Goal: Task Accomplishment & Management: Complete application form

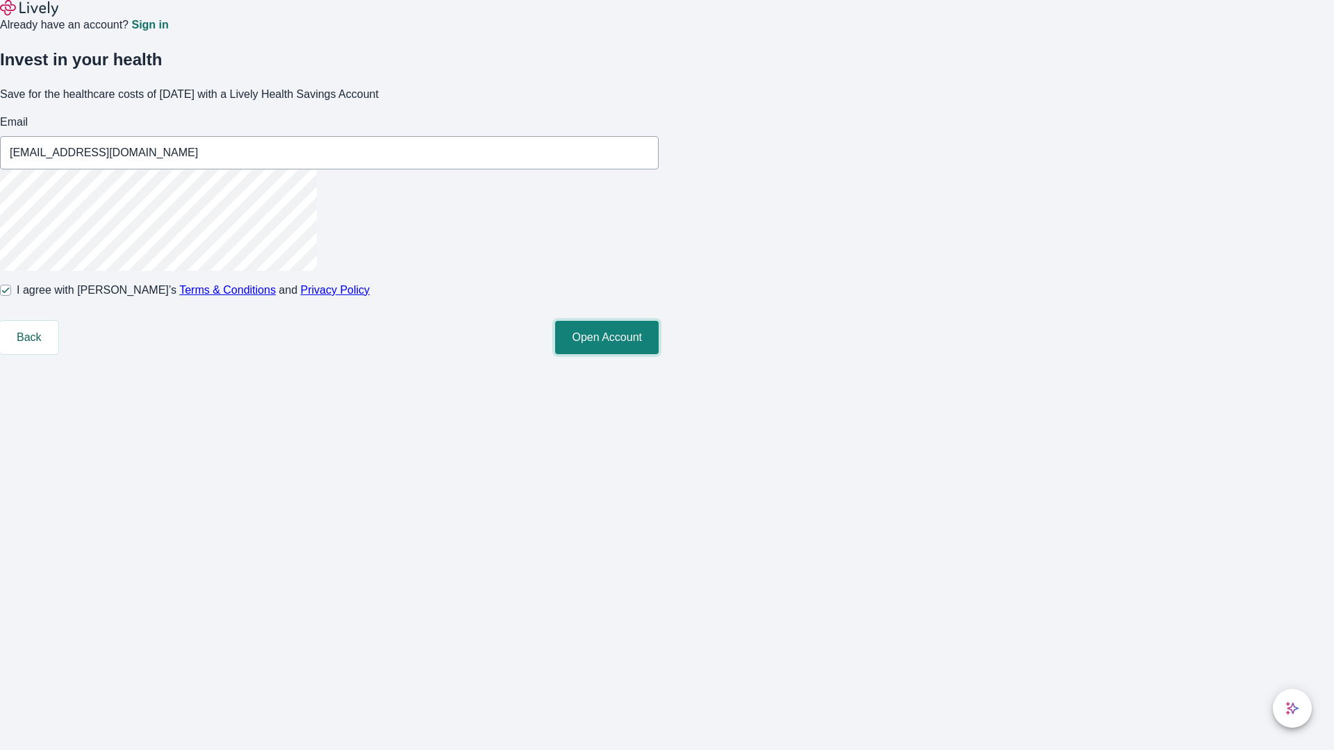
click at [658, 354] on button "Open Account" at bounding box center [606, 337] width 103 height 33
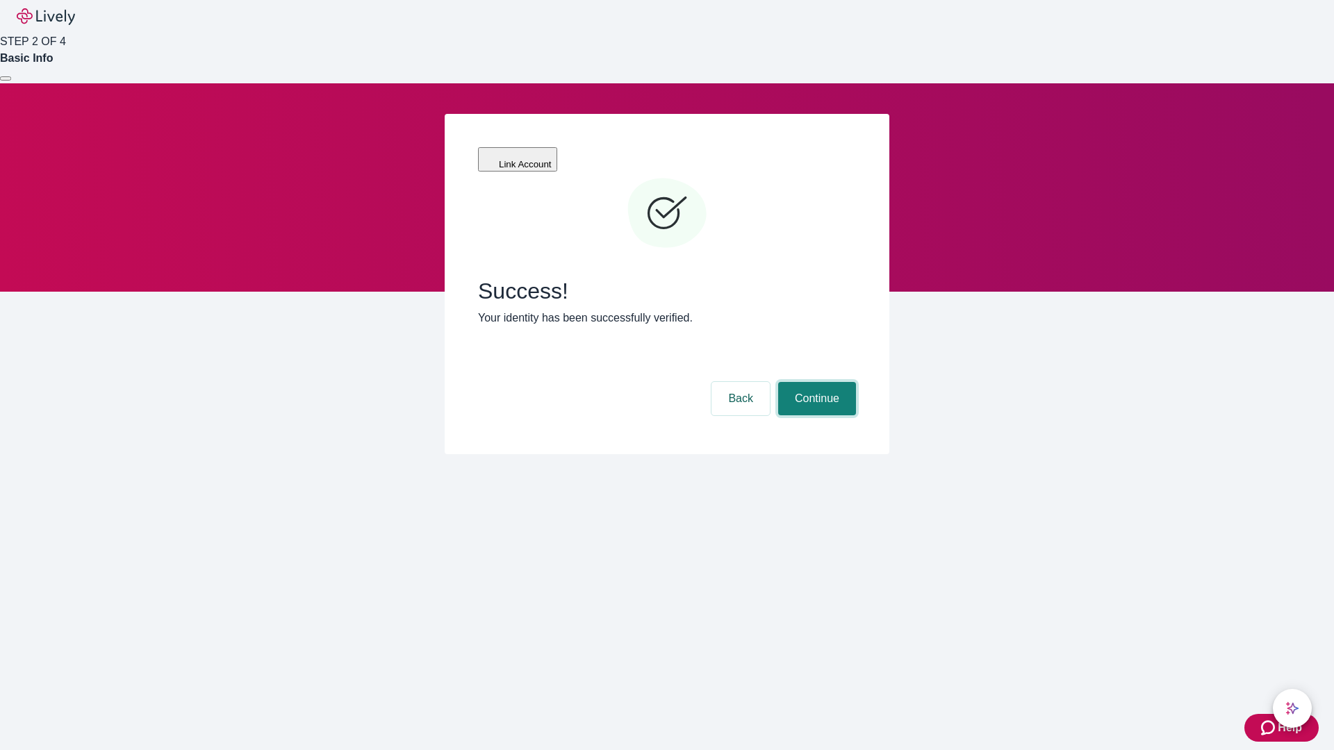
click at [815, 382] on button "Continue" at bounding box center [817, 398] width 78 height 33
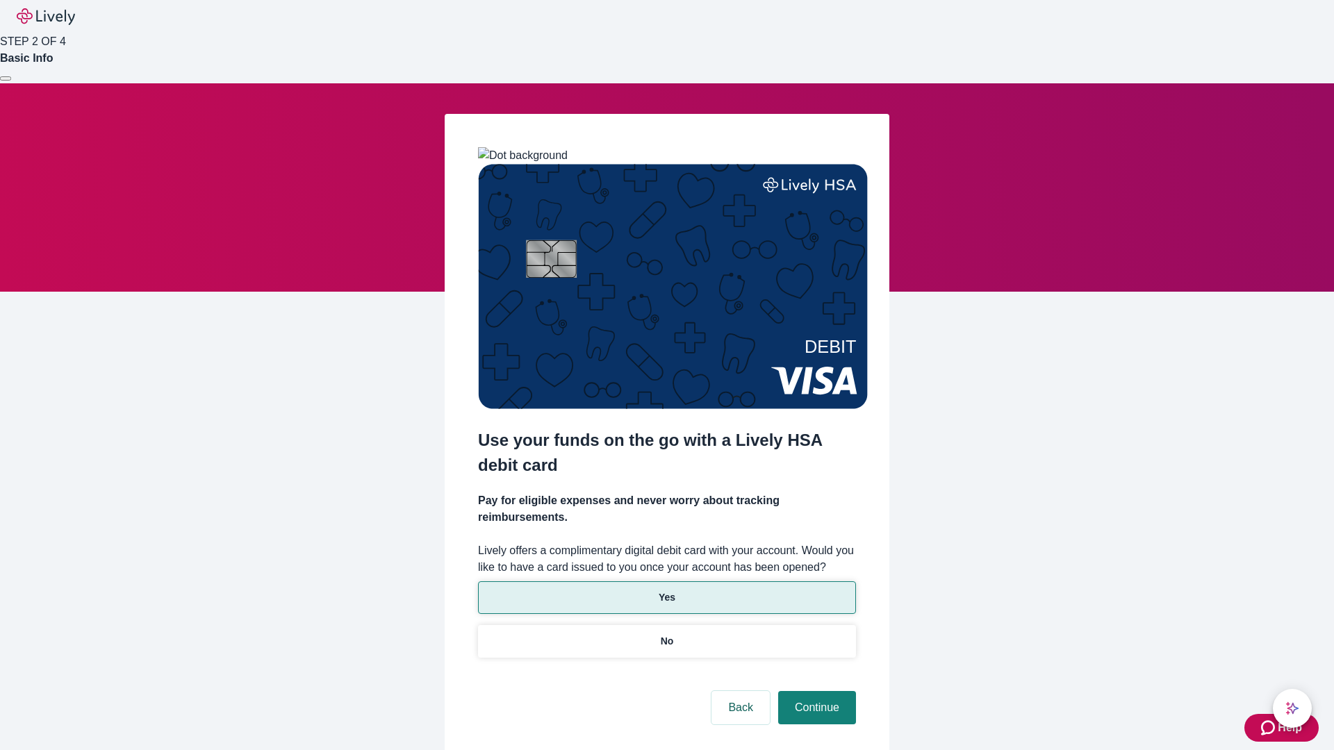
click at [666, 590] on p "Yes" at bounding box center [666, 597] width 17 height 15
click at [815, 691] on button "Continue" at bounding box center [817, 707] width 78 height 33
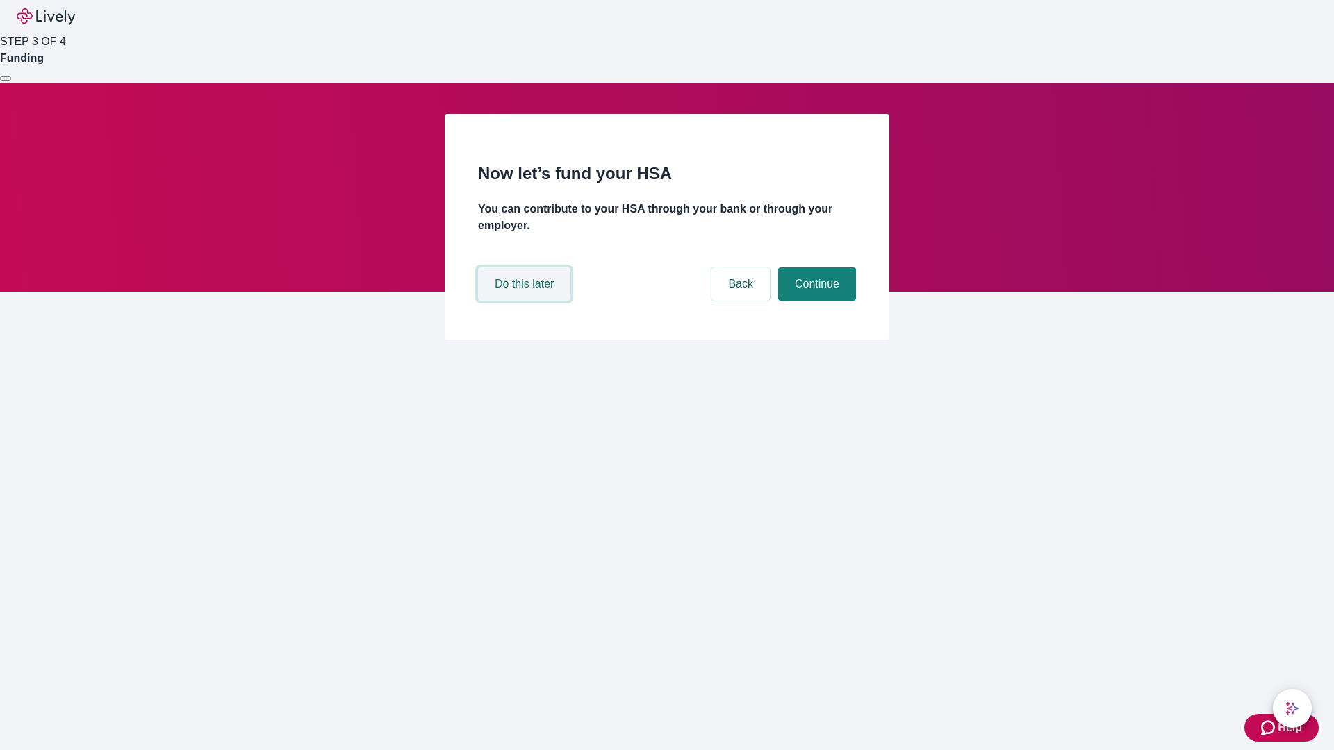
click at [526, 301] on button "Do this later" at bounding box center [524, 283] width 92 height 33
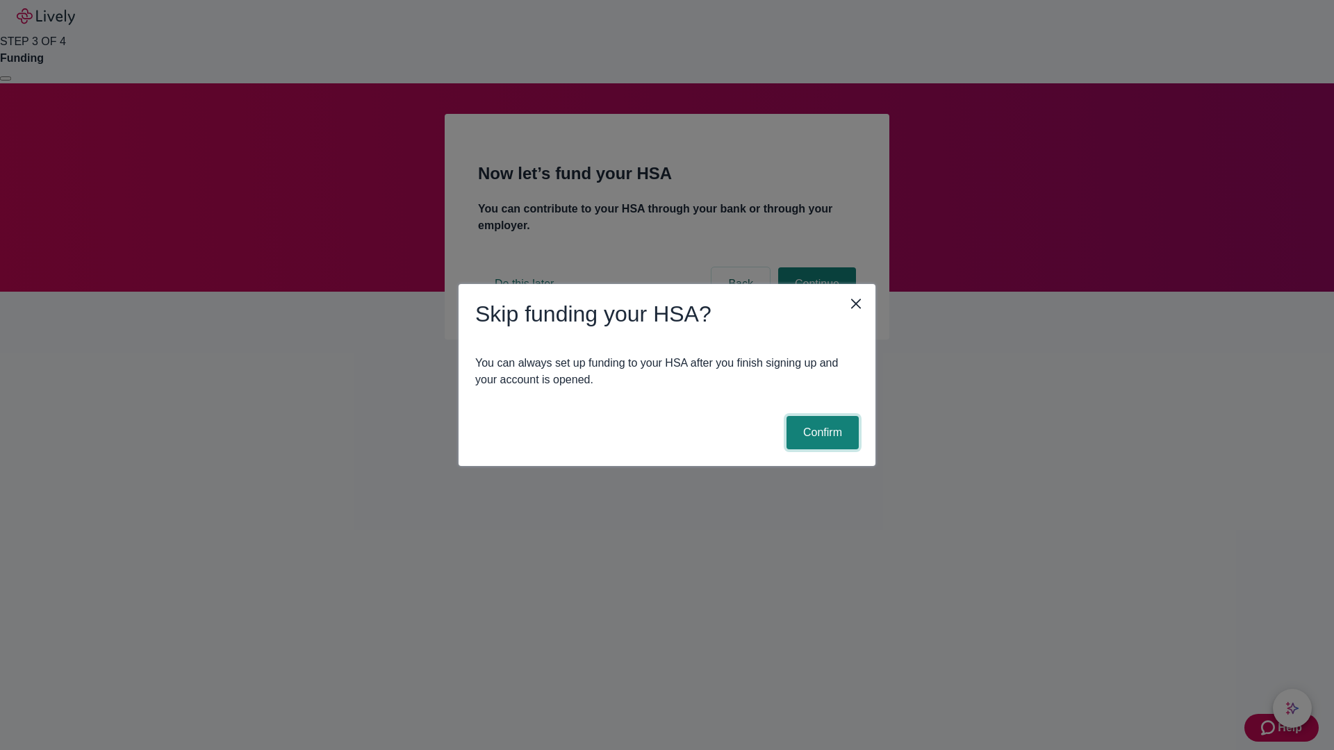
click at [820, 433] on button "Confirm" at bounding box center [822, 432] width 72 height 33
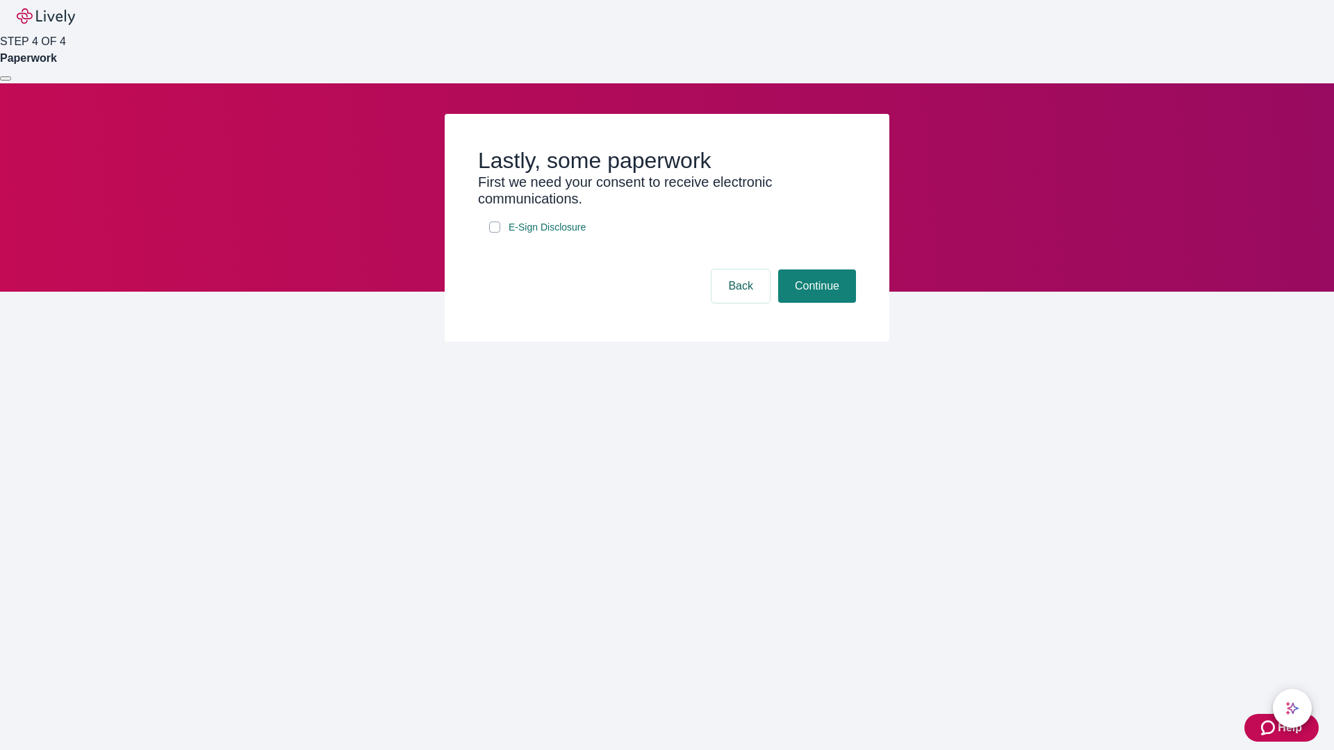
click at [495, 233] on input "E-Sign Disclosure" at bounding box center [494, 227] width 11 height 11
checkbox input "true"
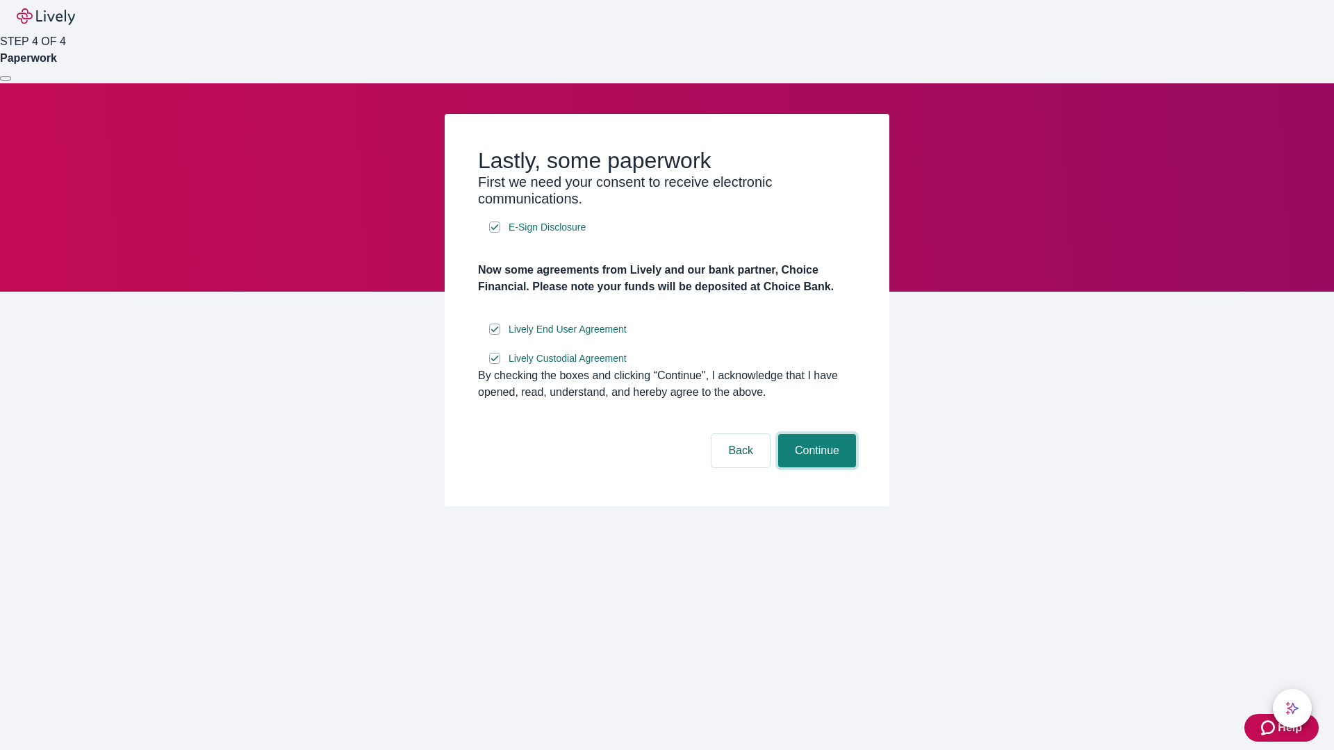
click at [815, 467] on button "Continue" at bounding box center [817, 450] width 78 height 33
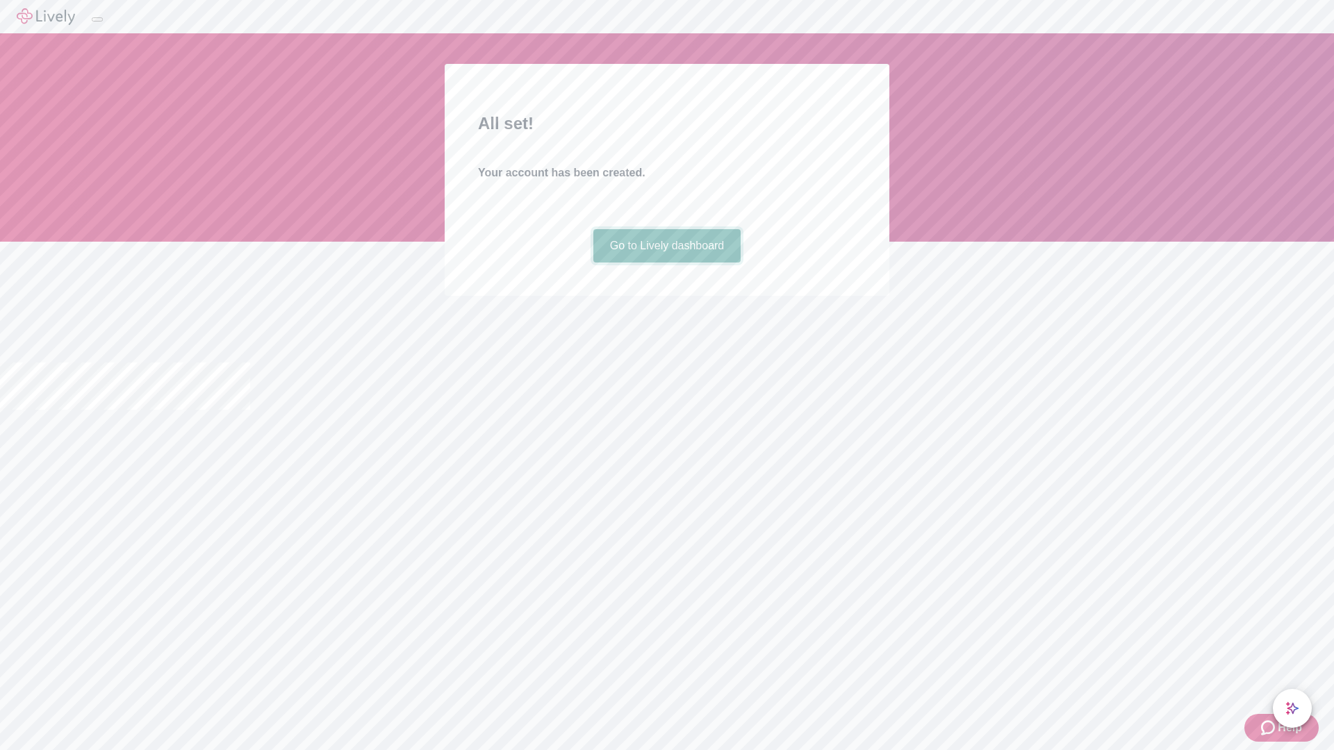
click at [666, 263] on link "Go to Lively dashboard" at bounding box center [667, 245] width 148 height 33
